Goal: Task Accomplishment & Management: Manage account settings

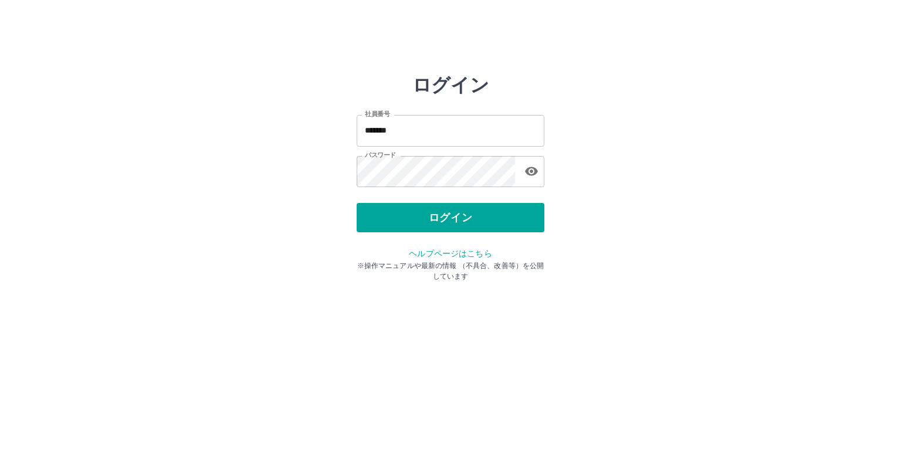
click at [420, 222] on button "ログイン" at bounding box center [451, 217] width 188 height 29
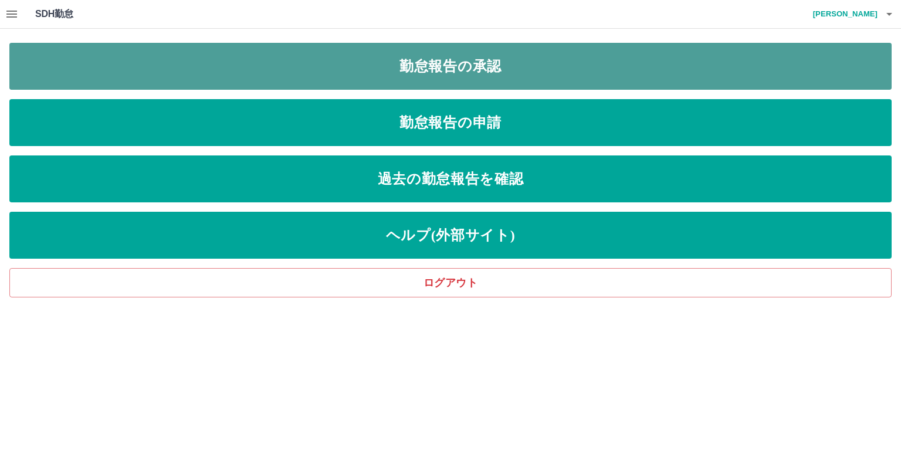
click at [408, 60] on link "勤怠報告の承認" at bounding box center [450, 66] width 882 height 47
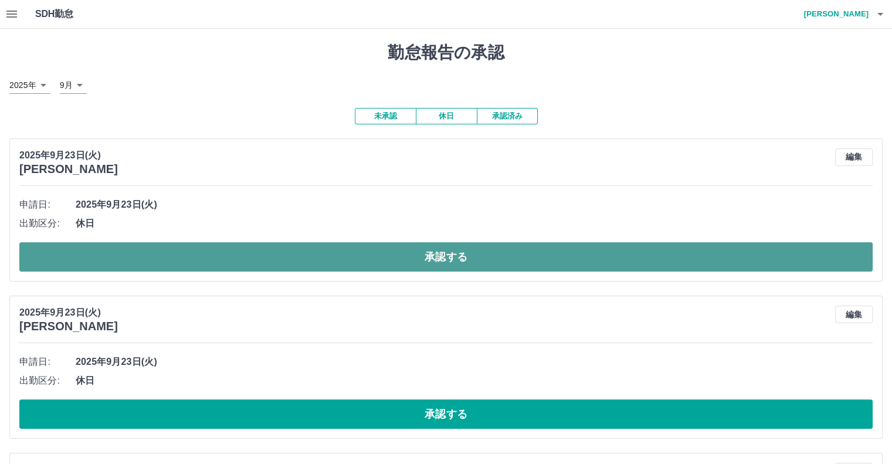
click at [421, 256] on button "承認する" at bounding box center [445, 256] width 853 height 29
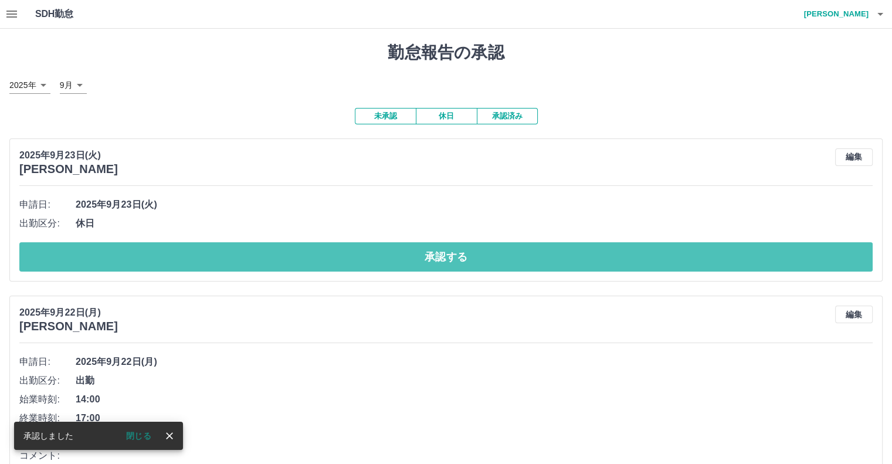
click at [421, 256] on button "承認する" at bounding box center [445, 256] width 853 height 29
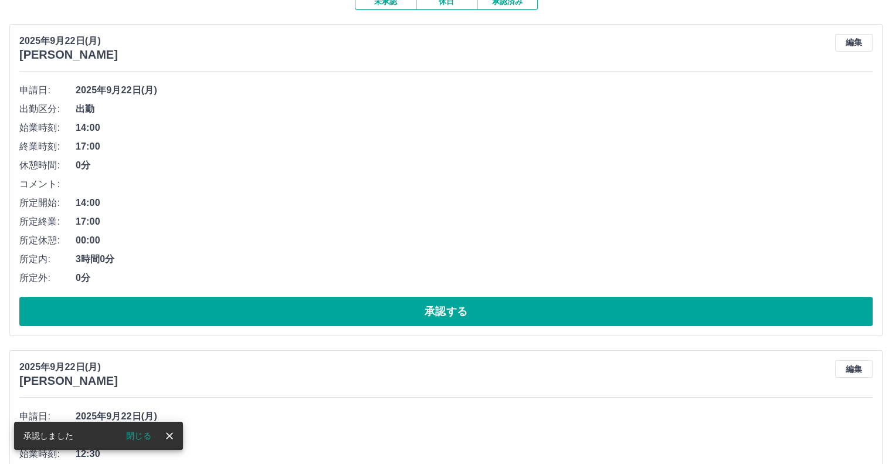
scroll to position [117, 0]
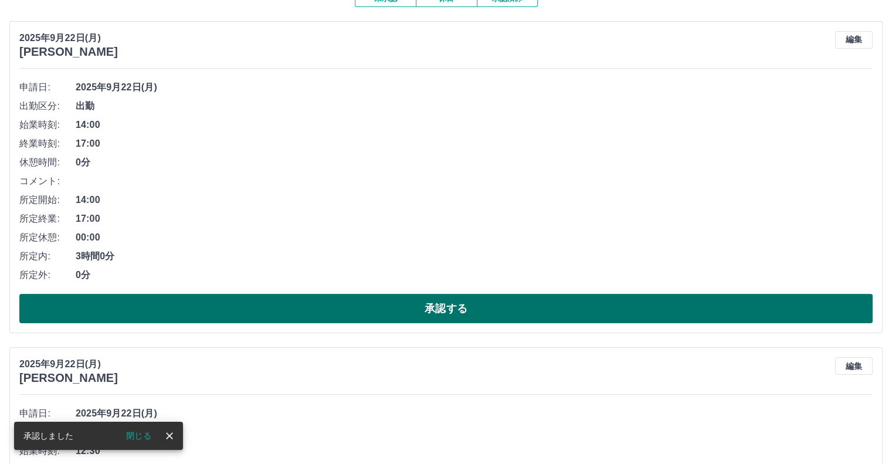
click at [422, 309] on button "承認する" at bounding box center [445, 308] width 853 height 29
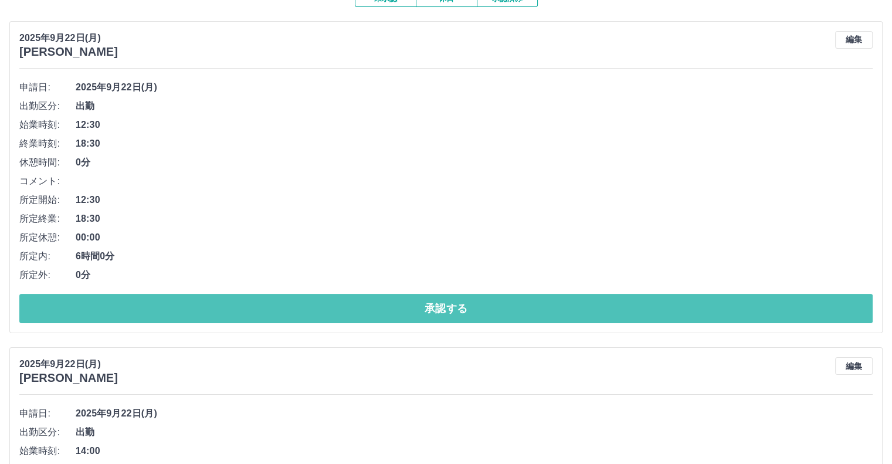
click at [422, 309] on button "承認する" at bounding box center [445, 308] width 853 height 29
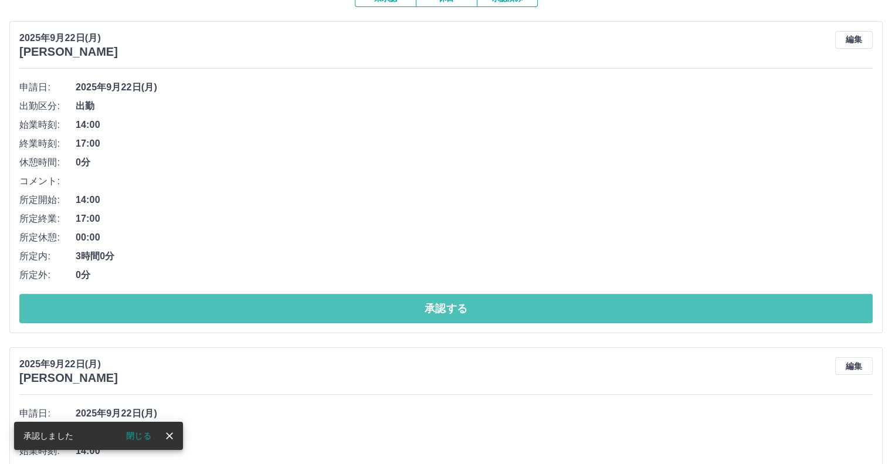
click at [422, 309] on button "承認する" at bounding box center [445, 308] width 853 height 29
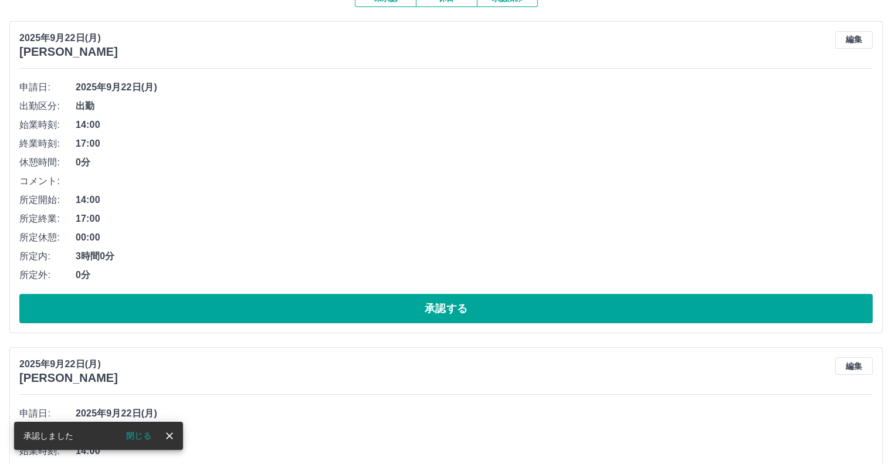
click at [422, 309] on button "承認する" at bounding box center [445, 308] width 853 height 29
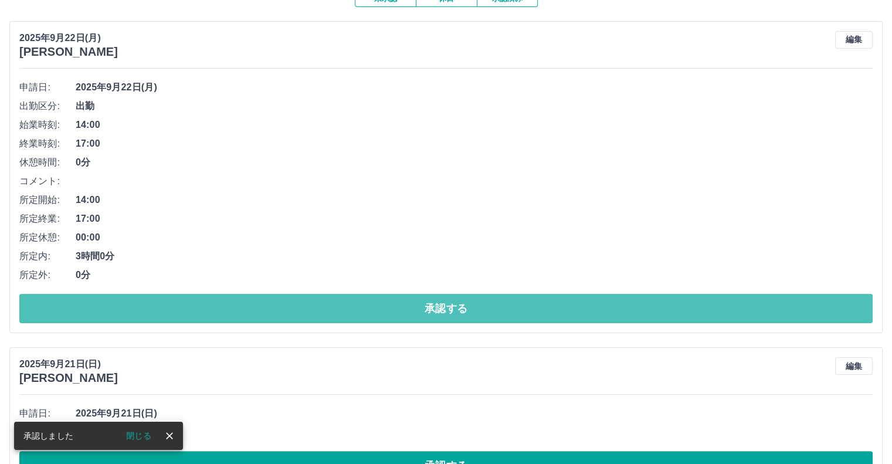
click at [422, 309] on button "承認する" at bounding box center [445, 308] width 853 height 29
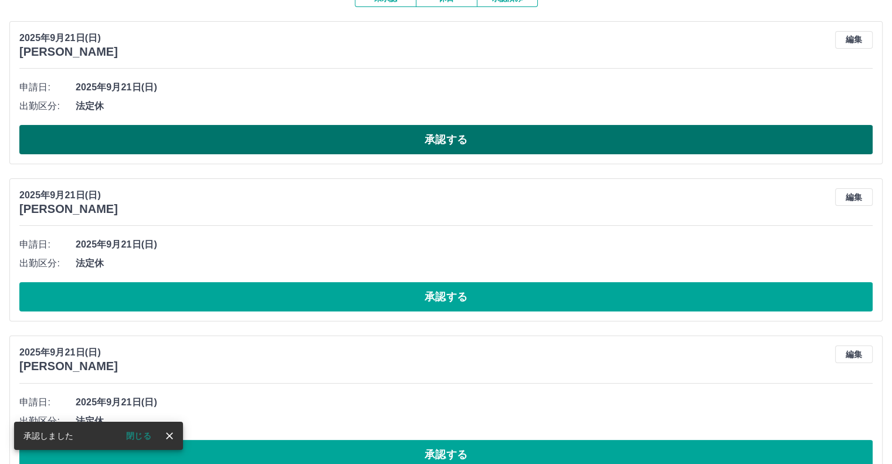
click at [426, 139] on button "承認する" at bounding box center [445, 139] width 853 height 29
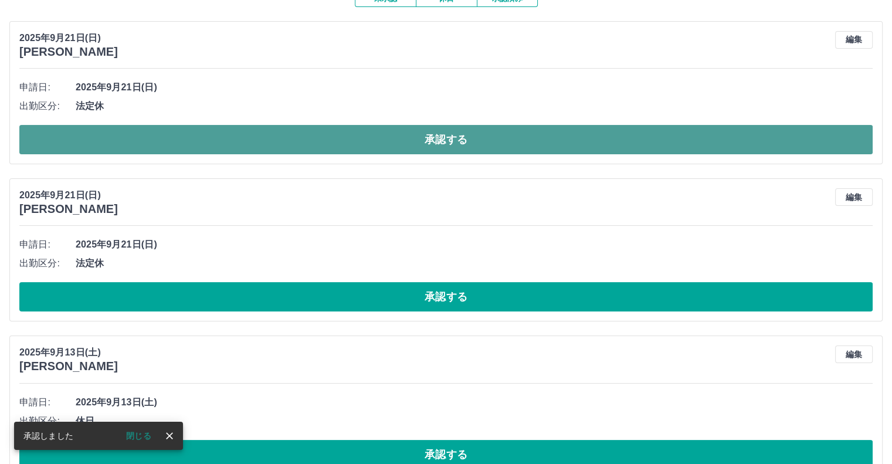
click at [428, 135] on button "承認する" at bounding box center [445, 139] width 853 height 29
click at [429, 145] on button "承認する" at bounding box center [445, 139] width 853 height 29
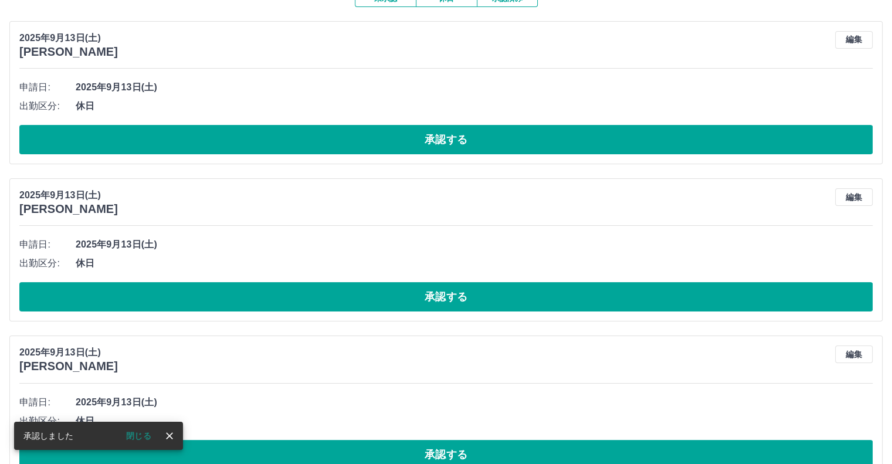
click at [429, 145] on button "承認する" at bounding box center [445, 139] width 853 height 29
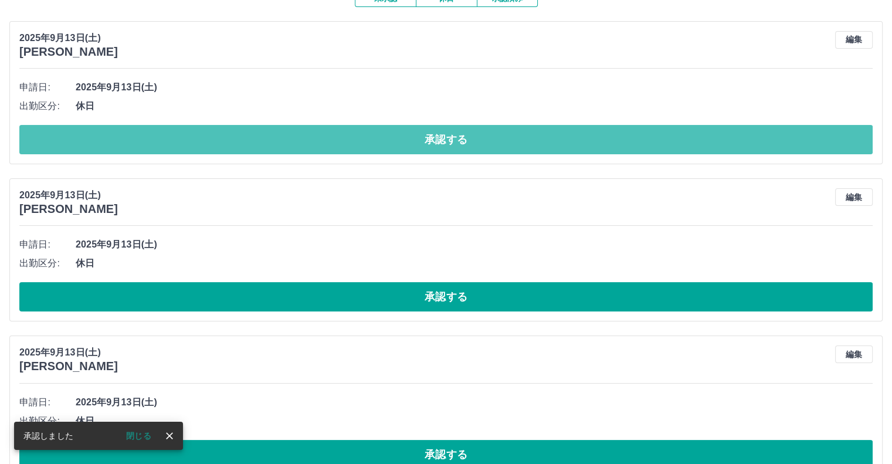
click at [429, 145] on button "承認する" at bounding box center [445, 139] width 853 height 29
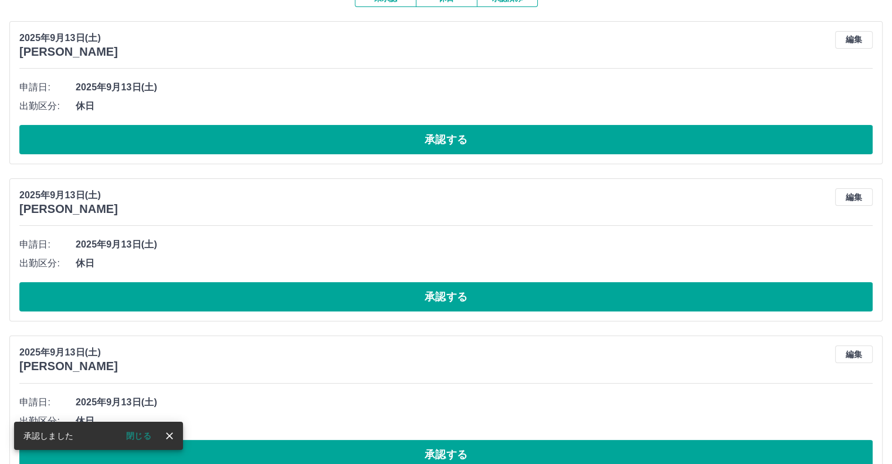
click at [429, 145] on button "承認する" at bounding box center [445, 139] width 853 height 29
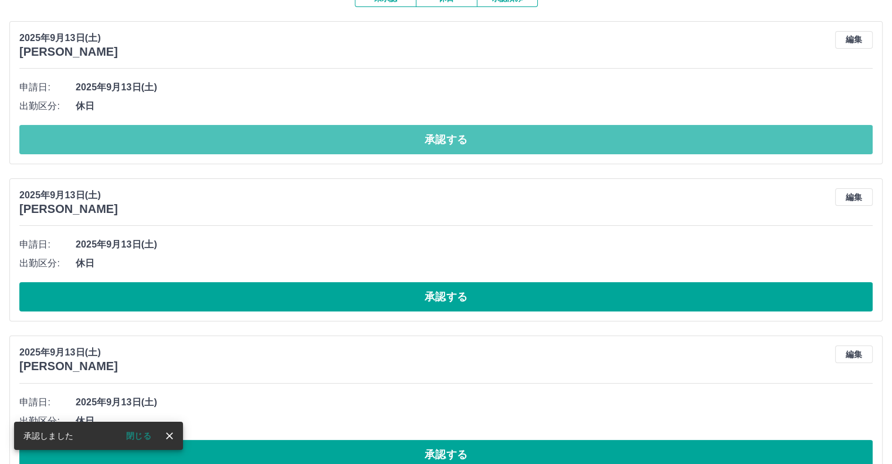
click at [429, 145] on button "承認する" at bounding box center [445, 139] width 853 height 29
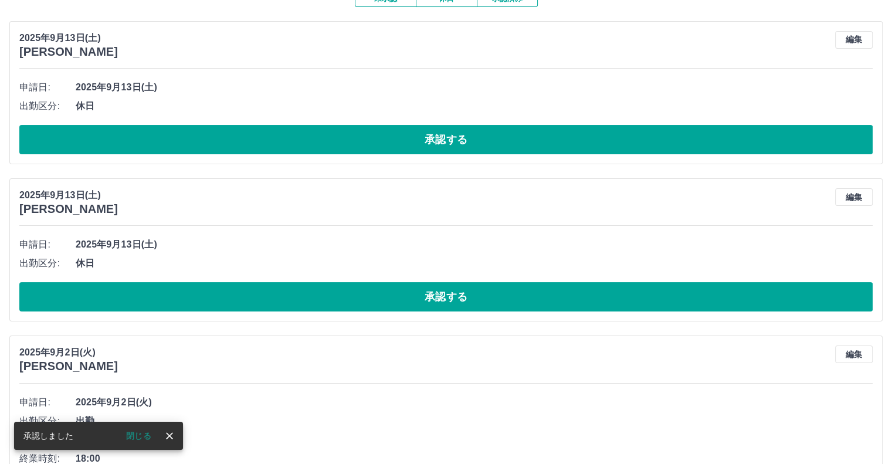
click at [429, 145] on button "承認する" at bounding box center [445, 139] width 853 height 29
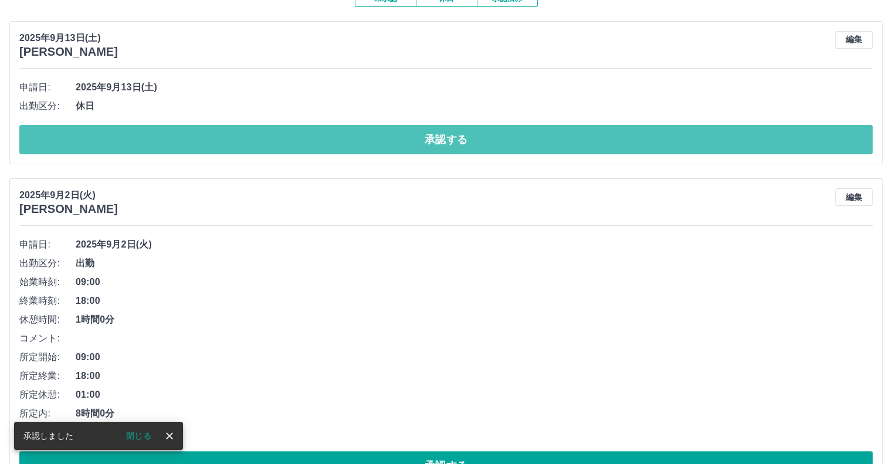
click at [429, 145] on button "承認する" at bounding box center [445, 139] width 853 height 29
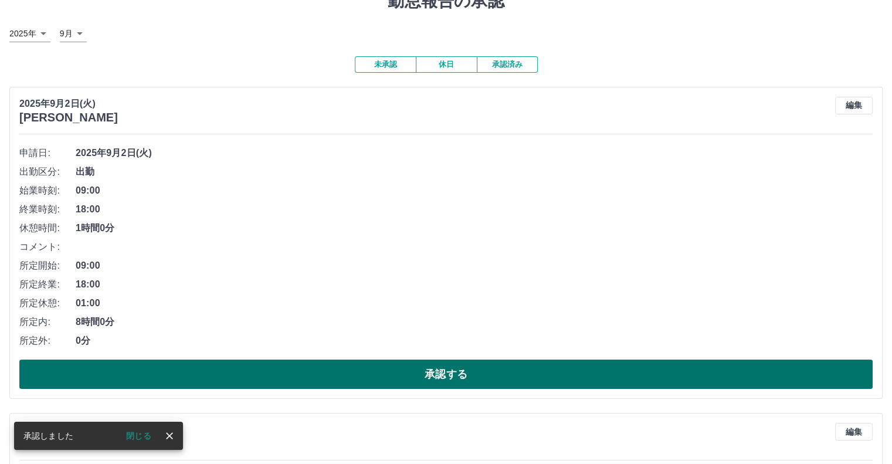
scroll to position [0, 0]
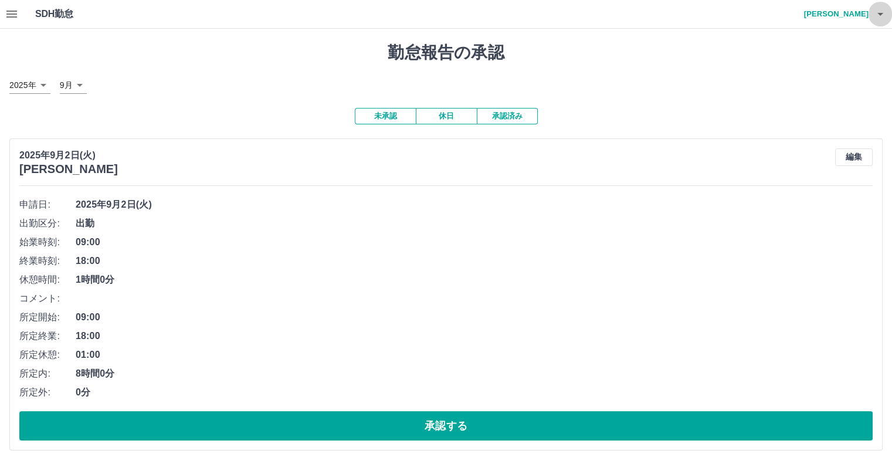
click at [882, 12] on icon "button" at bounding box center [880, 14] width 14 height 14
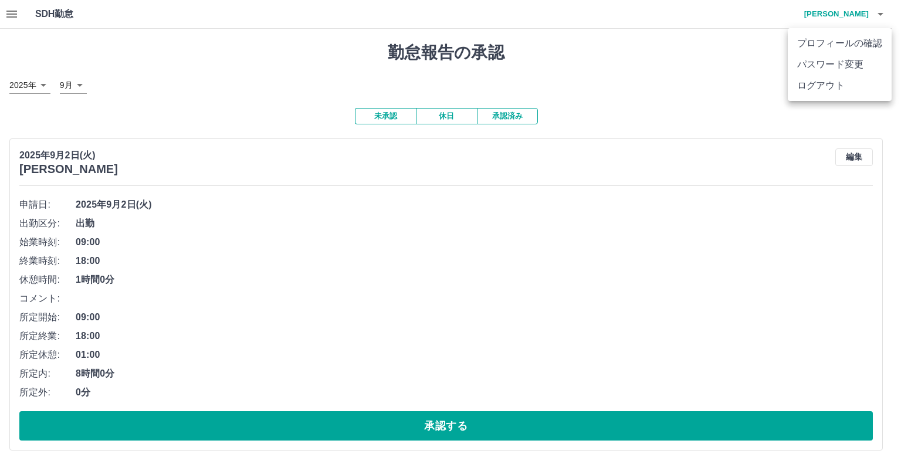
click at [847, 91] on li "ログアウト" at bounding box center [840, 85] width 104 height 21
